Goal: Find specific page/section: Find specific page/section

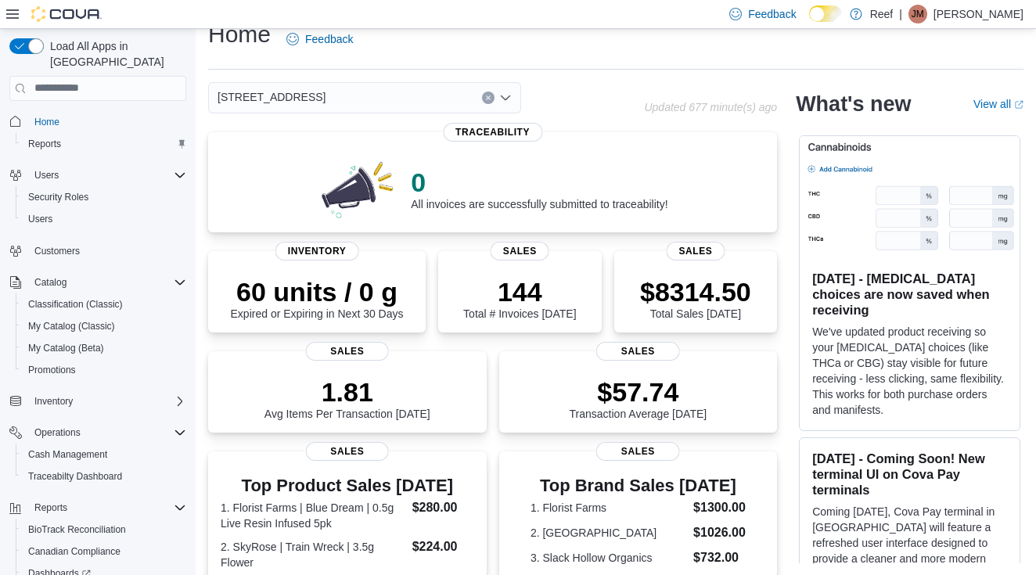
scroll to position [23, 0]
click at [41, 116] on span "Home" at bounding box center [46, 122] width 25 height 13
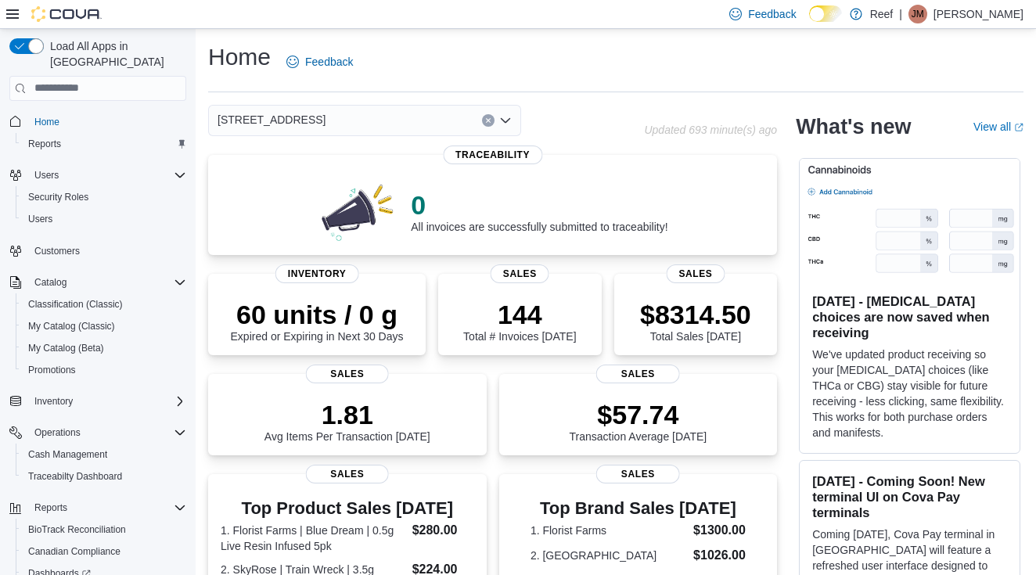
scroll to position [0, 0]
click at [513, 326] on p "144" at bounding box center [519, 312] width 113 height 31
